Goal: Transaction & Acquisition: Purchase product/service

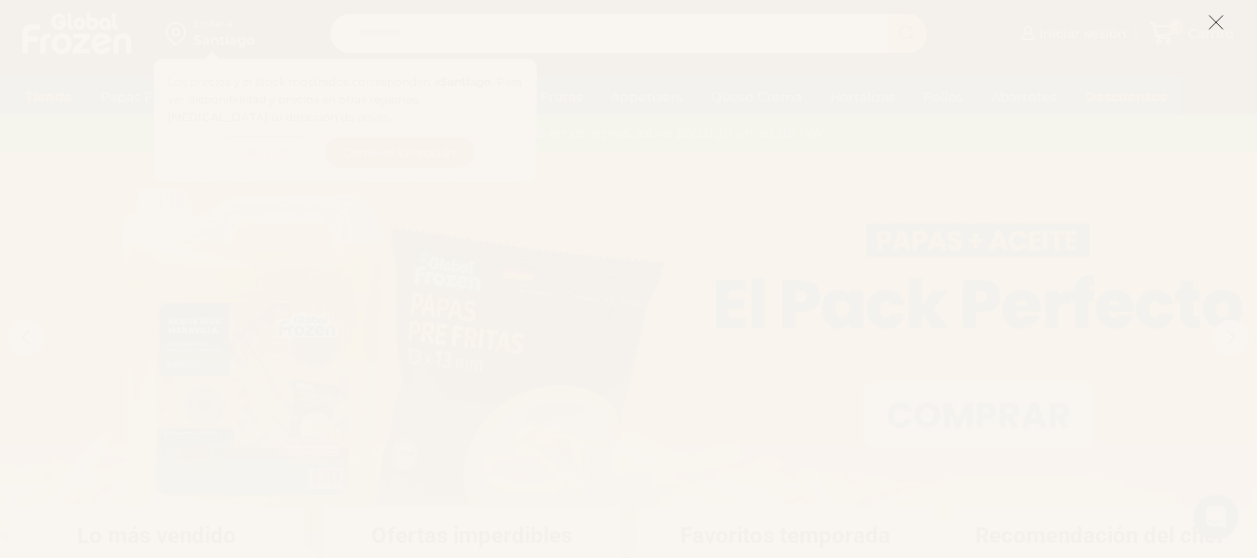
click at [1212, 19] on icon at bounding box center [1216, 22] width 17 height 17
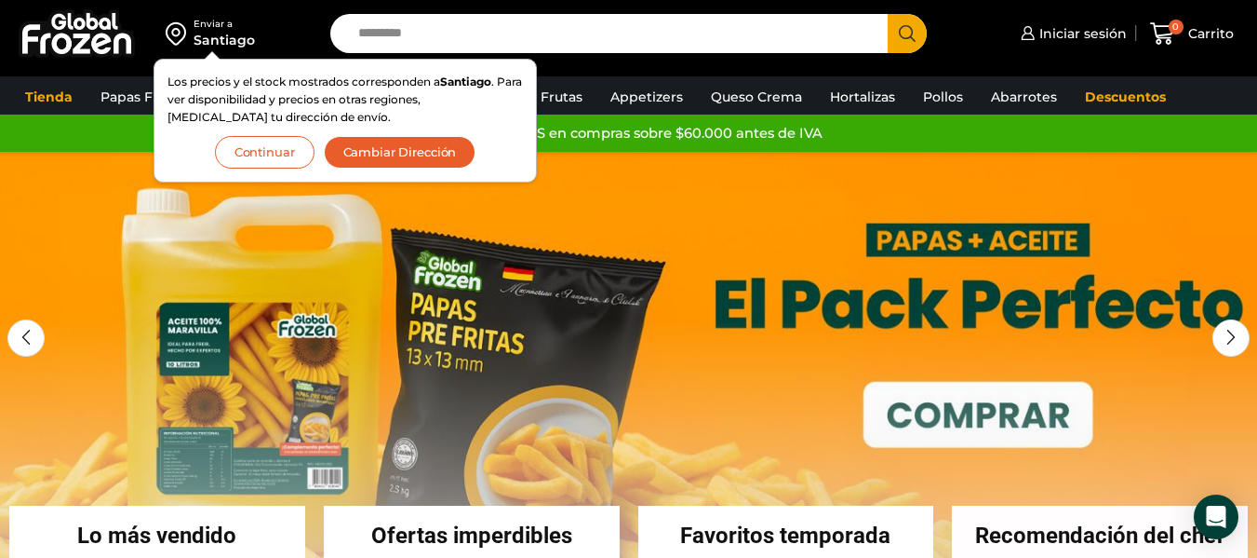
click at [414, 151] on button "Cambiar Dirección" at bounding box center [400, 152] width 153 height 33
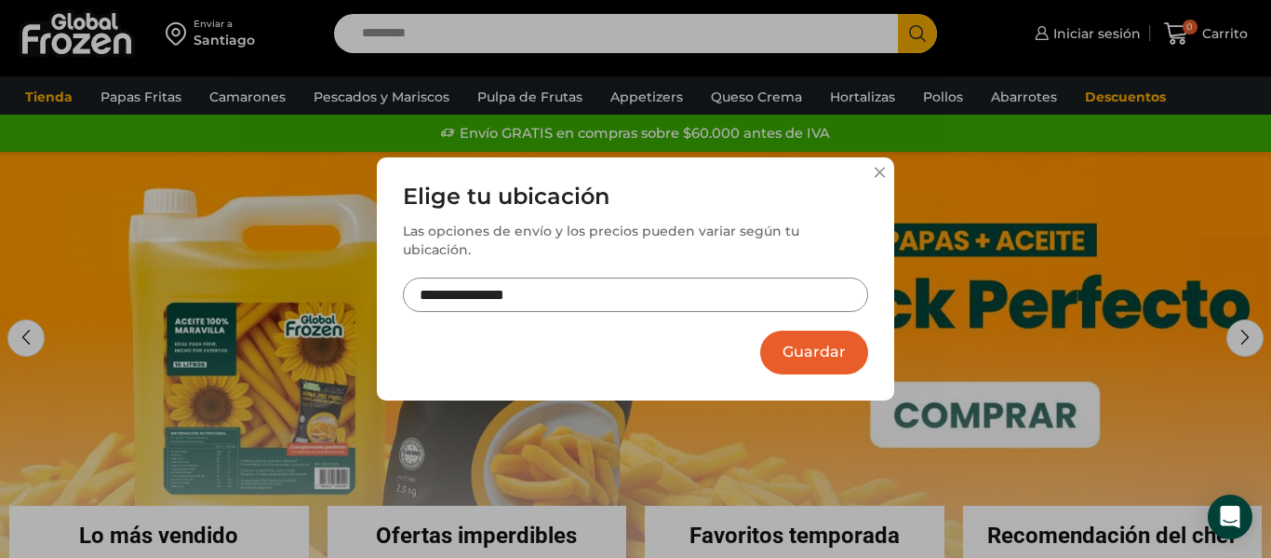
click at [602, 288] on input "**********" at bounding box center [635, 294] width 465 height 34
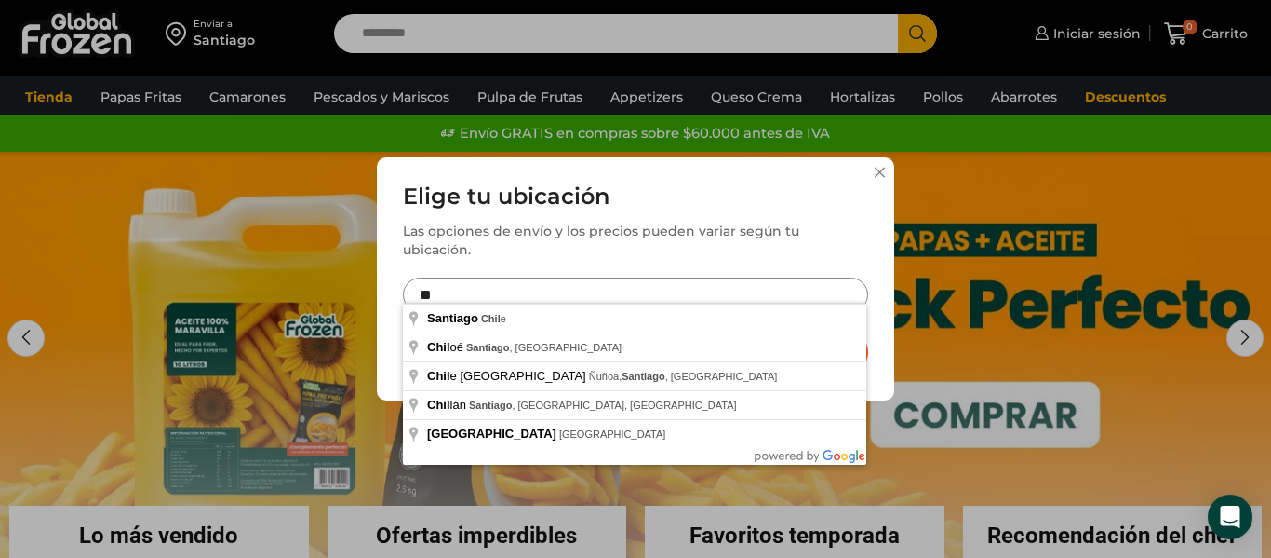
type input "*"
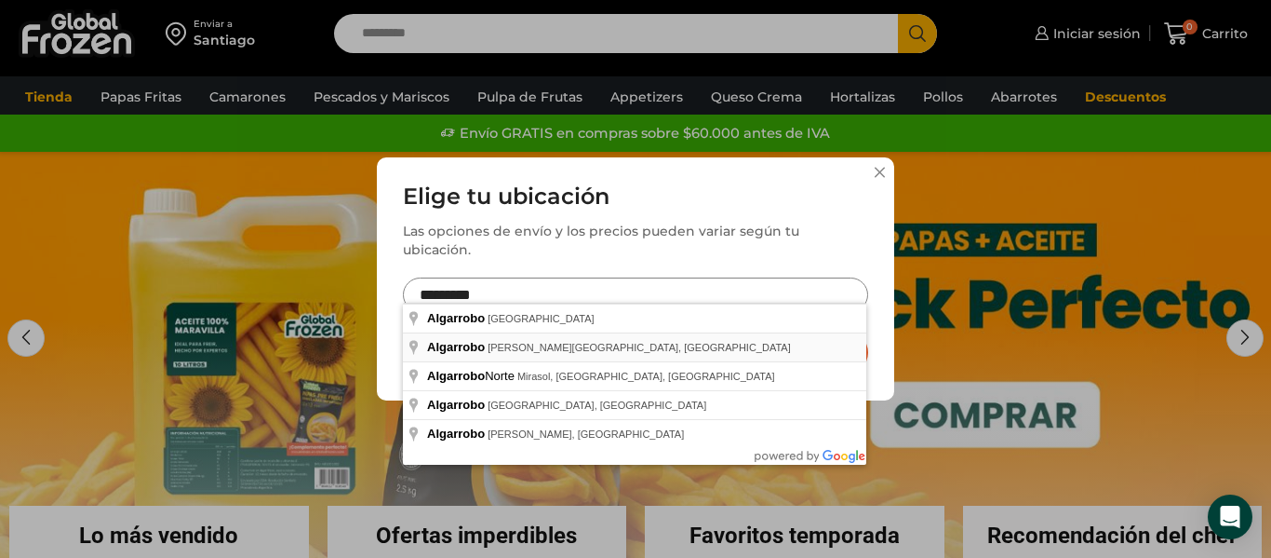
type input "**********"
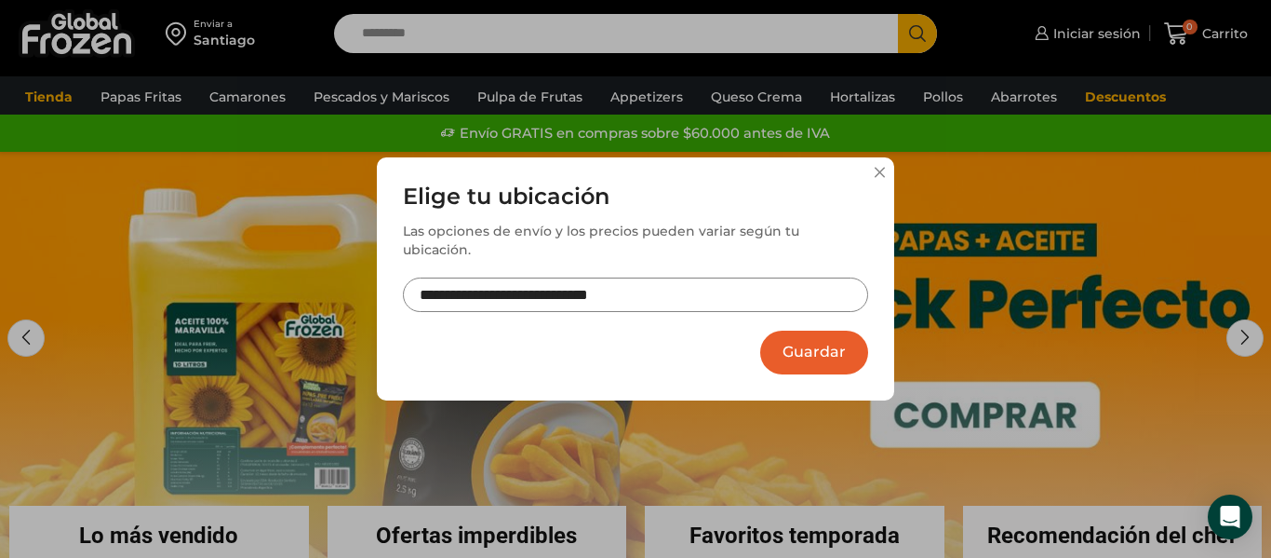
click at [805, 336] on button "Guardar" at bounding box center [814, 352] width 108 height 44
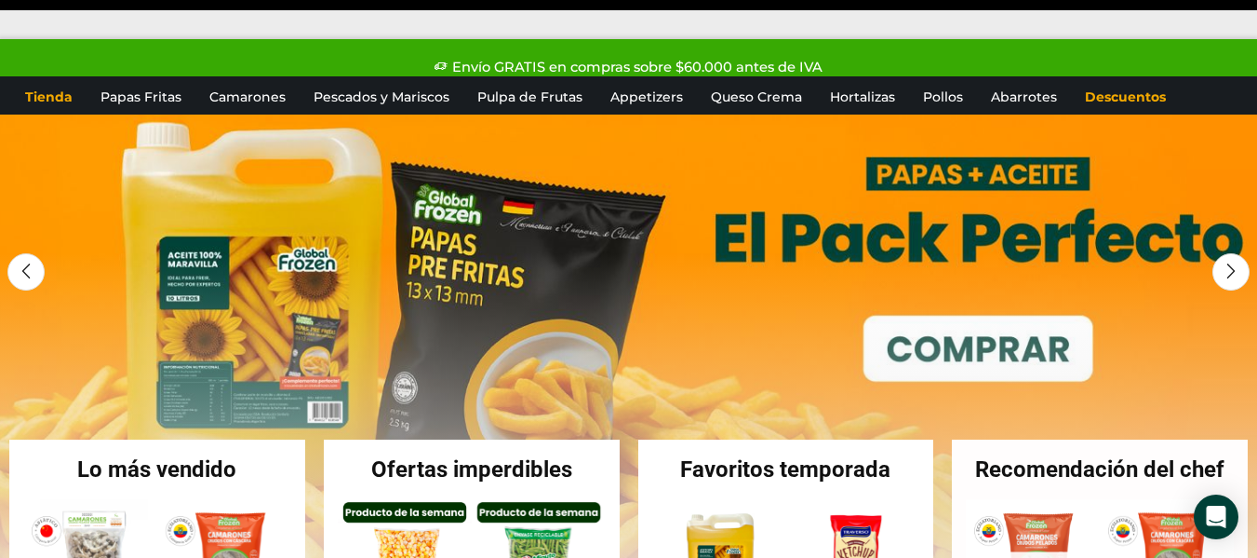
scroll to position [104, 0]
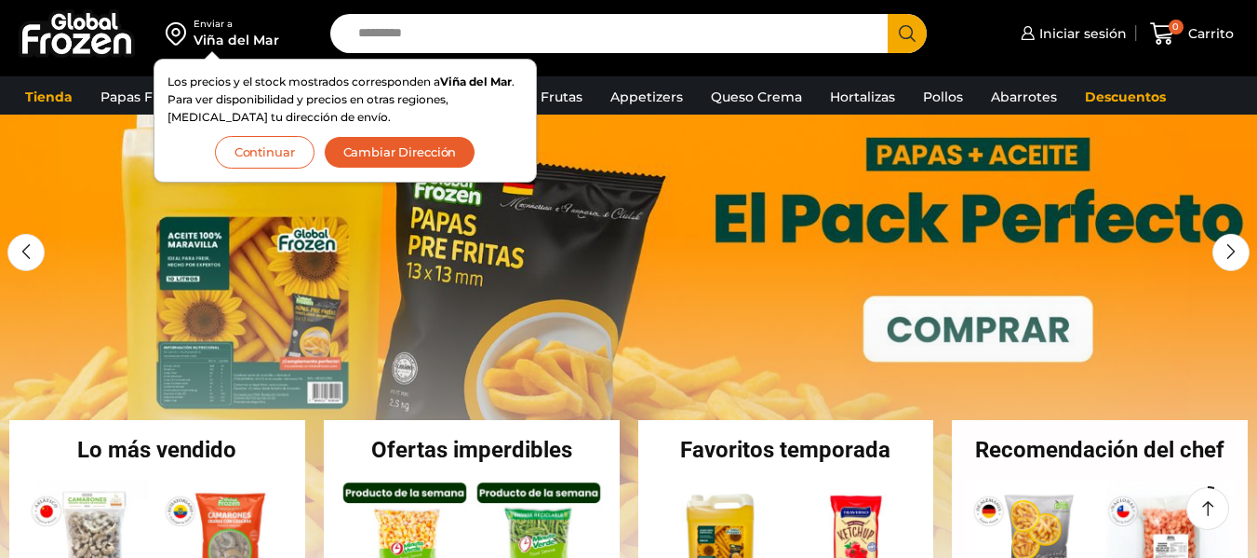
scroll to position [104, 0]
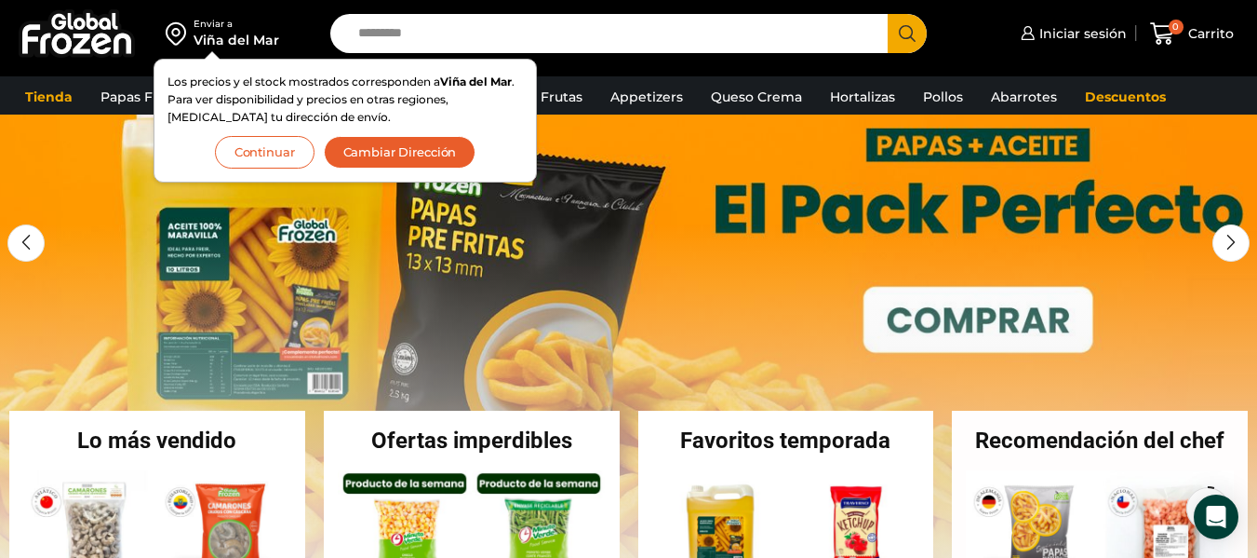
click at [256, 139] on button "Continuar" at bounding box center [265, 152] width 100 height 33
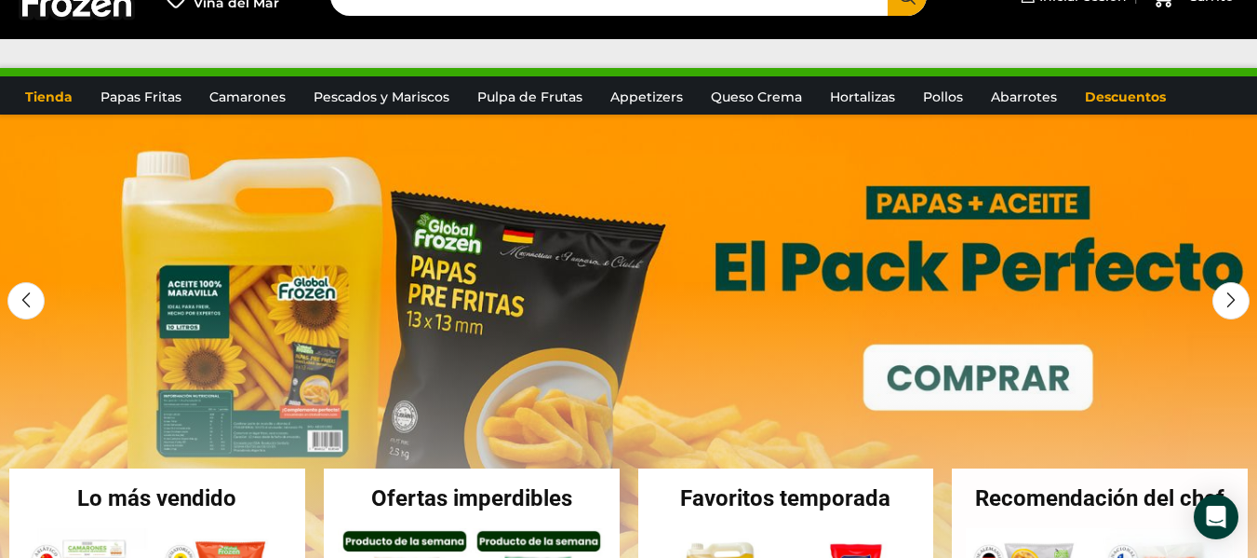
scroll to position [0, 0]
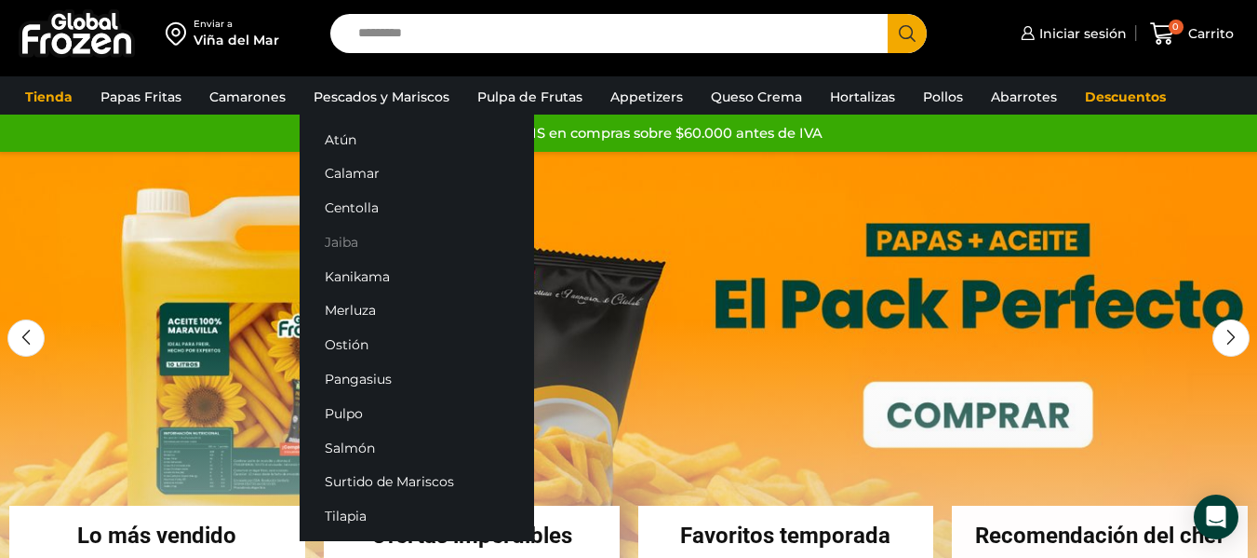
click at [354, 244] on link "Jaiba" at bounding box center [417, 241] width 235 height 34
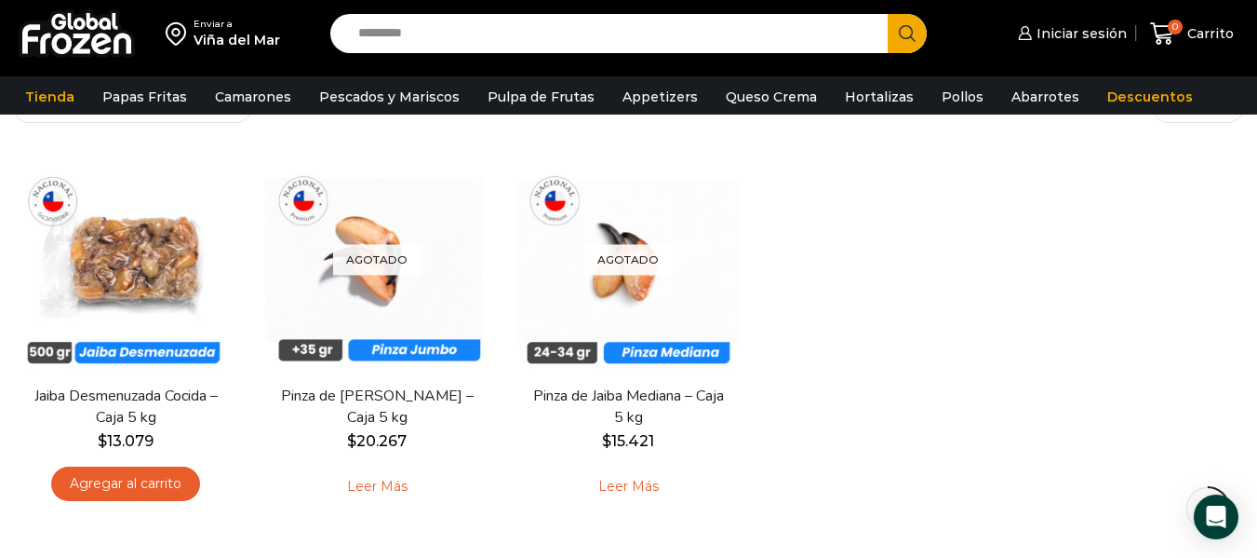
scroll to position [136, 0]
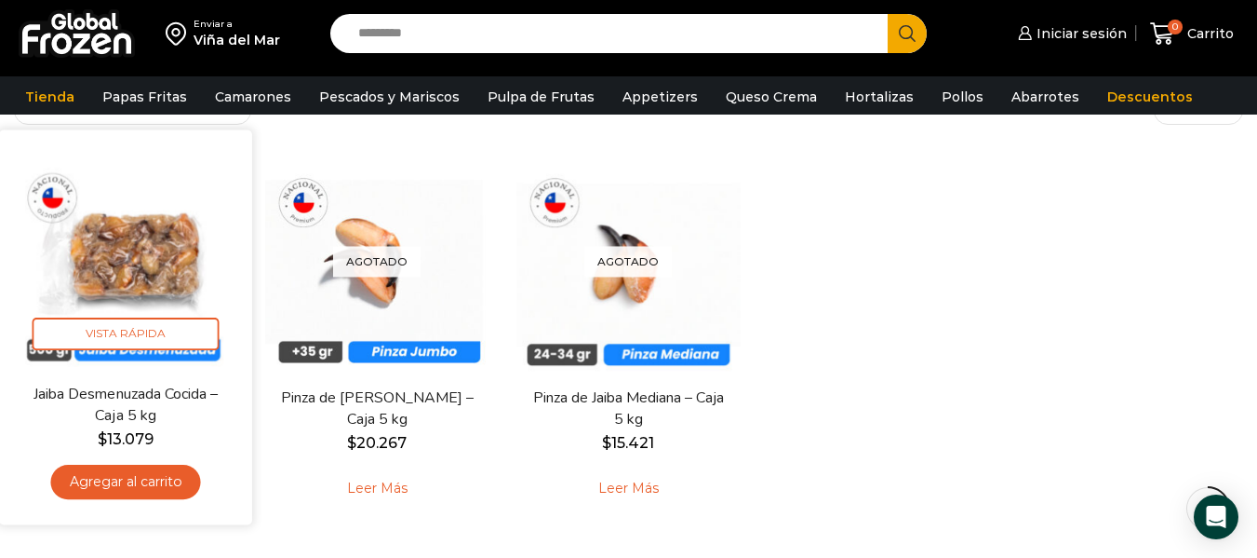
click at [131, 257] on img at bounding box center [125, 255] width 225 height 225
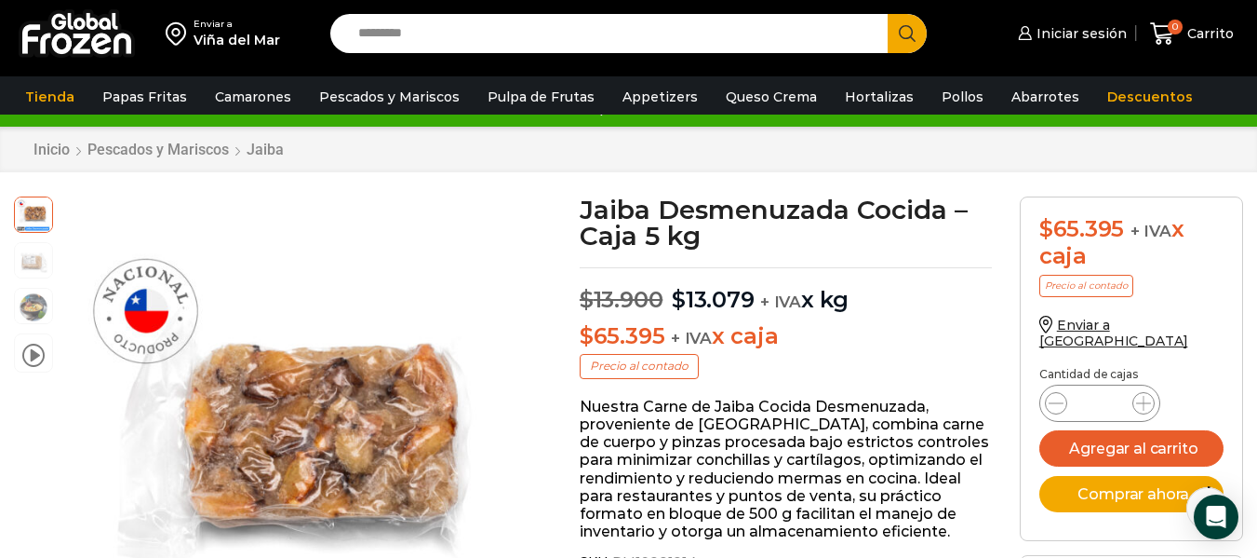
scroll to position [29, 0]
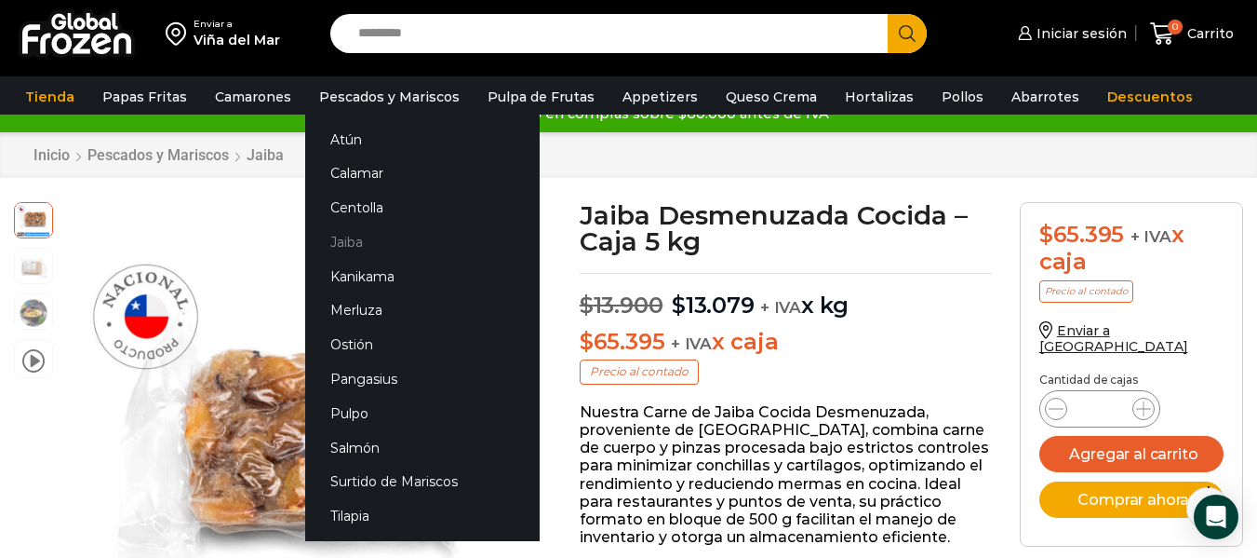
click at [346, 240] on link "Jaiba" at bounding box center [422, 241] width 235 height 34
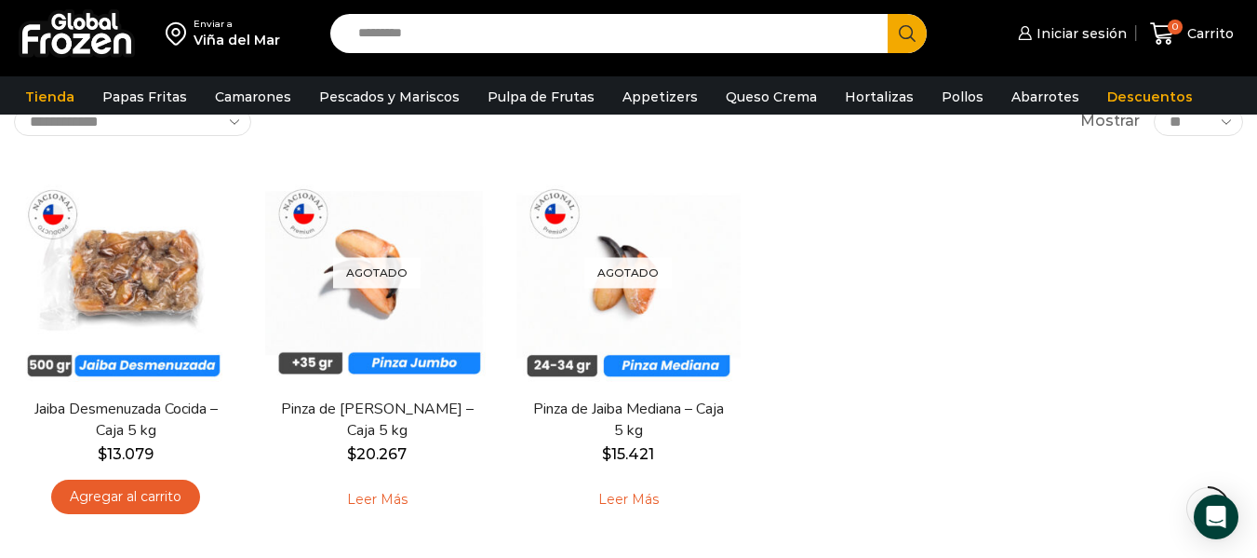
scroll to position [148, 0]
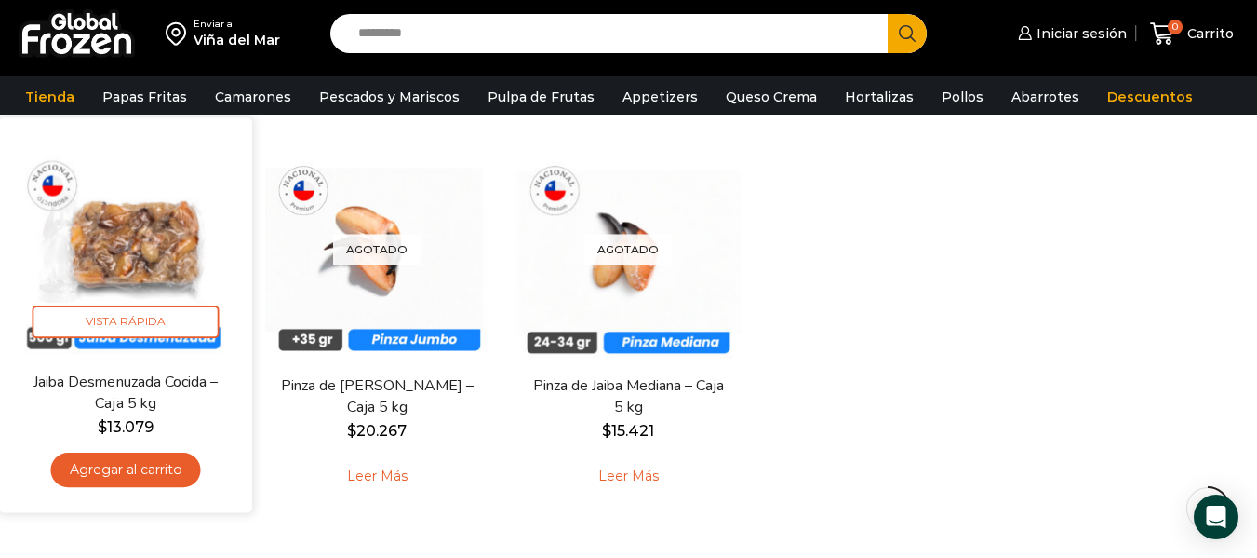
click at [157, 270] on img at bounding box center [125, 243] width 225 height 225
